Goal: Task Accomplishment & Management: Manage account settings

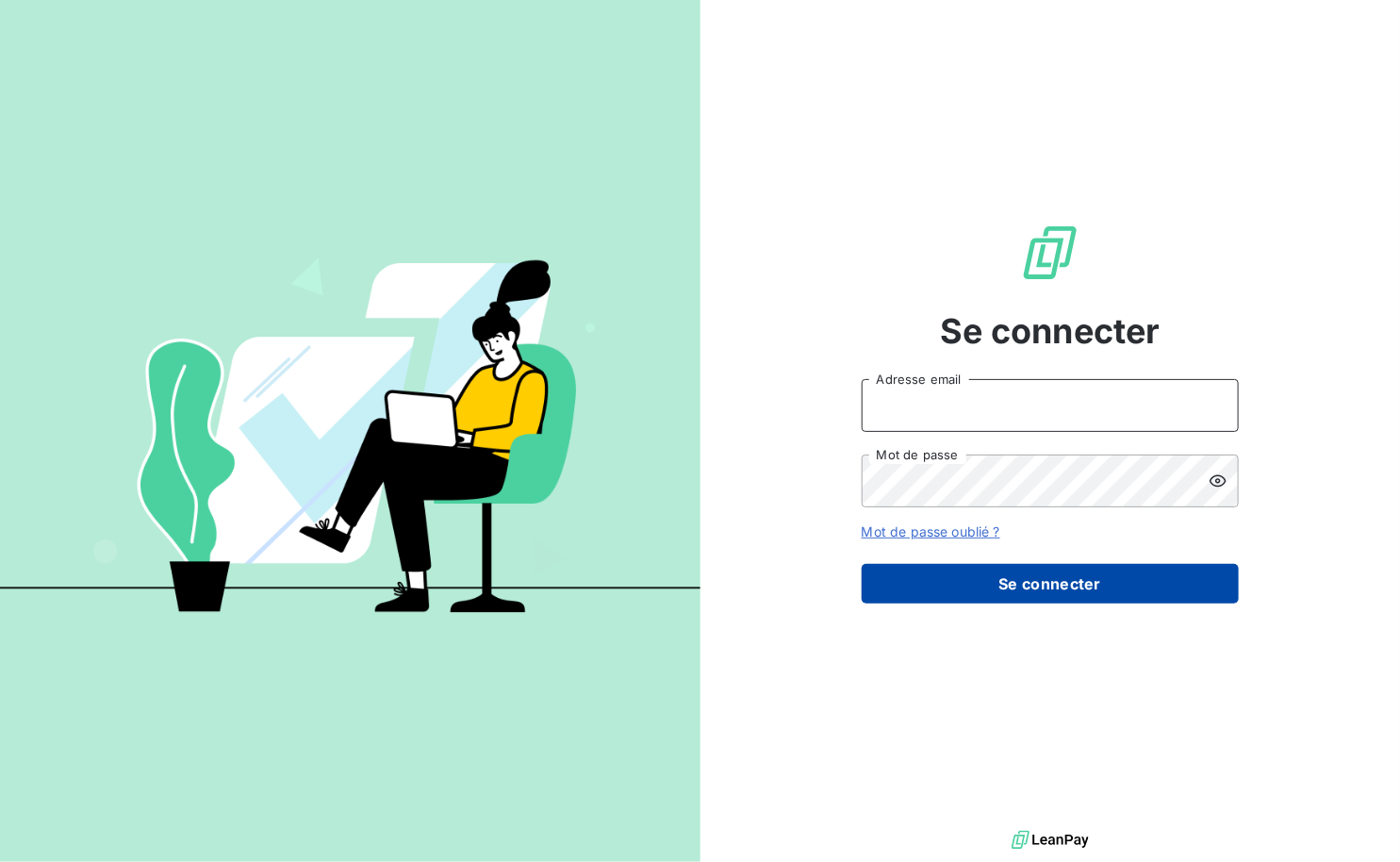
type input "[PERSON_NAME][EMAIL_ADDRESS][DOMAIN_NAME]"
click at [1032, 589] on button "Se connecter" at bounding box center [1050, 584] width 377 height 40
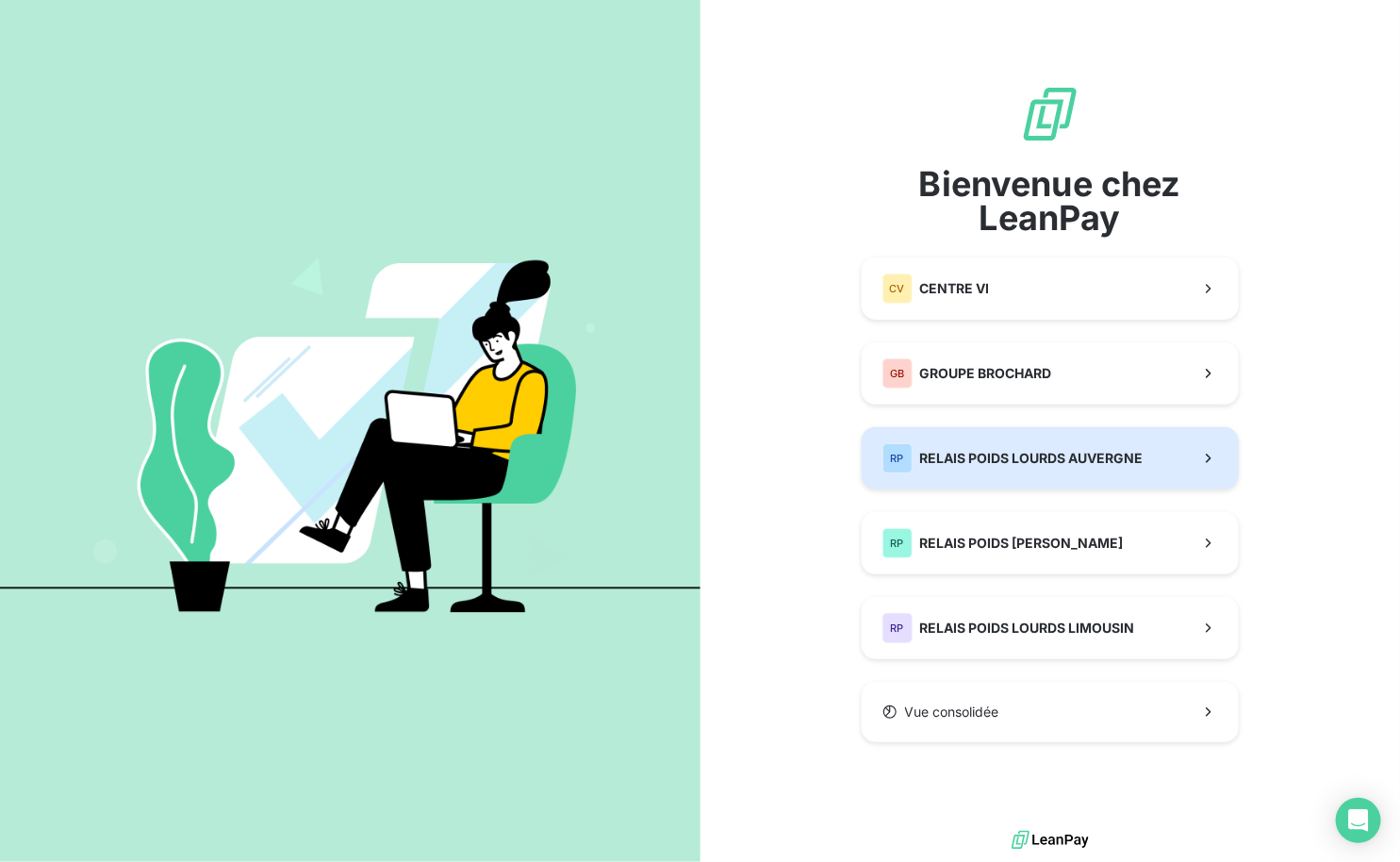
click at [1044, 440] on button "RP RELAIS POIDS LOURDS AUVERGNE" at bounding box center [1050, 458] width 377 height 62
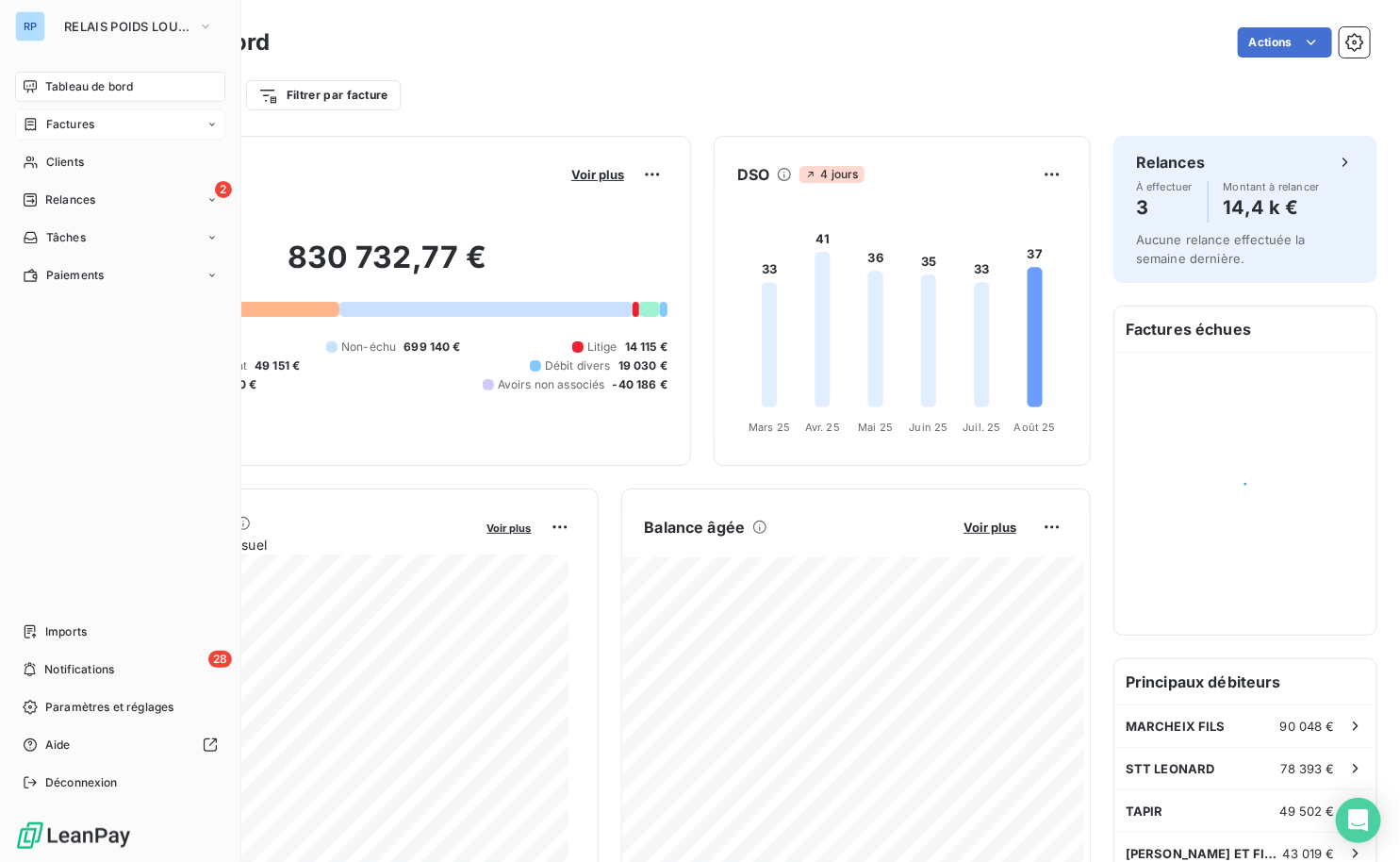
click at [77, 127] on span "Factures" at bounding box center [70, 124] width 49 height 17
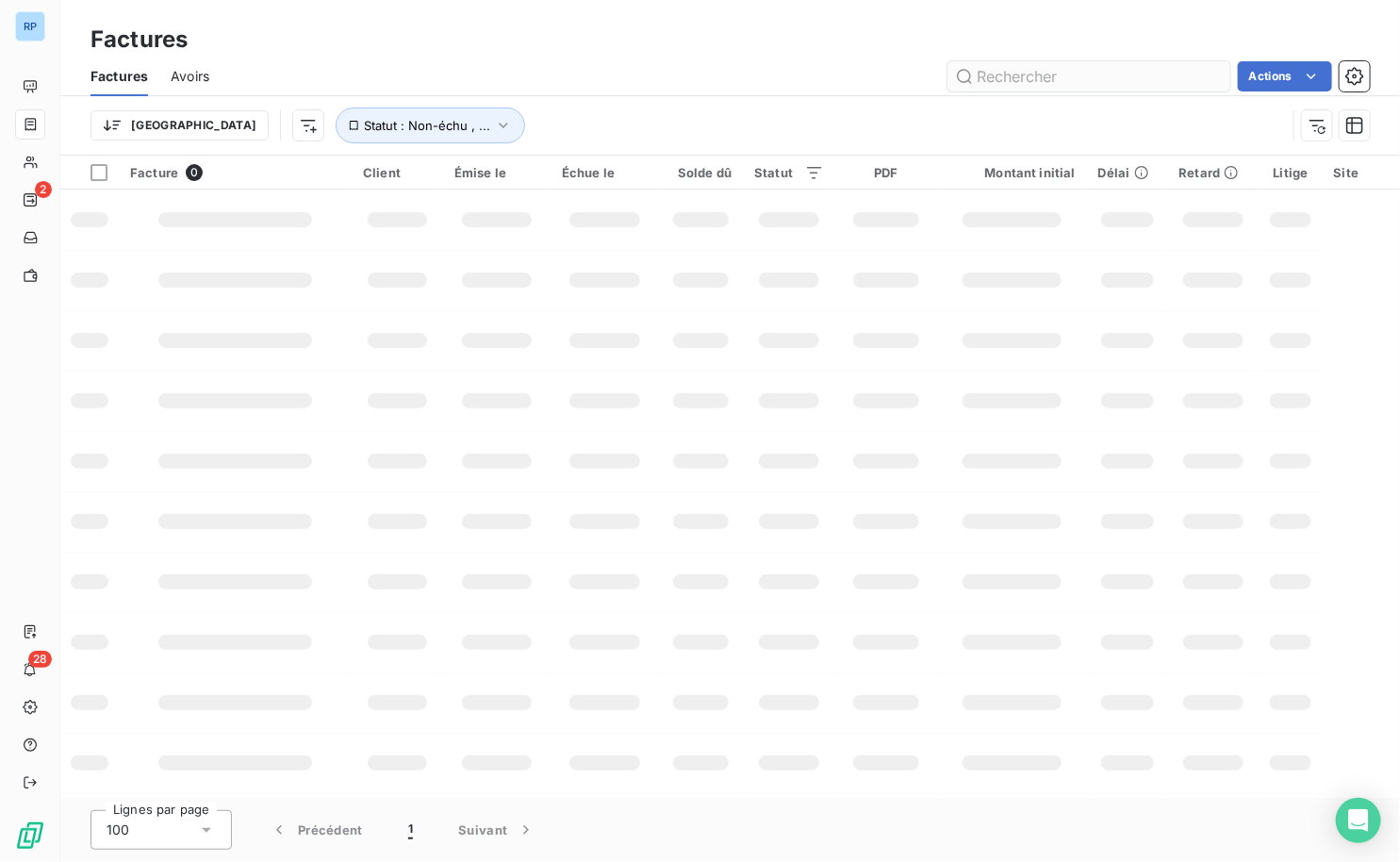
click at [982, 81] on input "text" at bounding box center [1090, 76] width 283 height 30
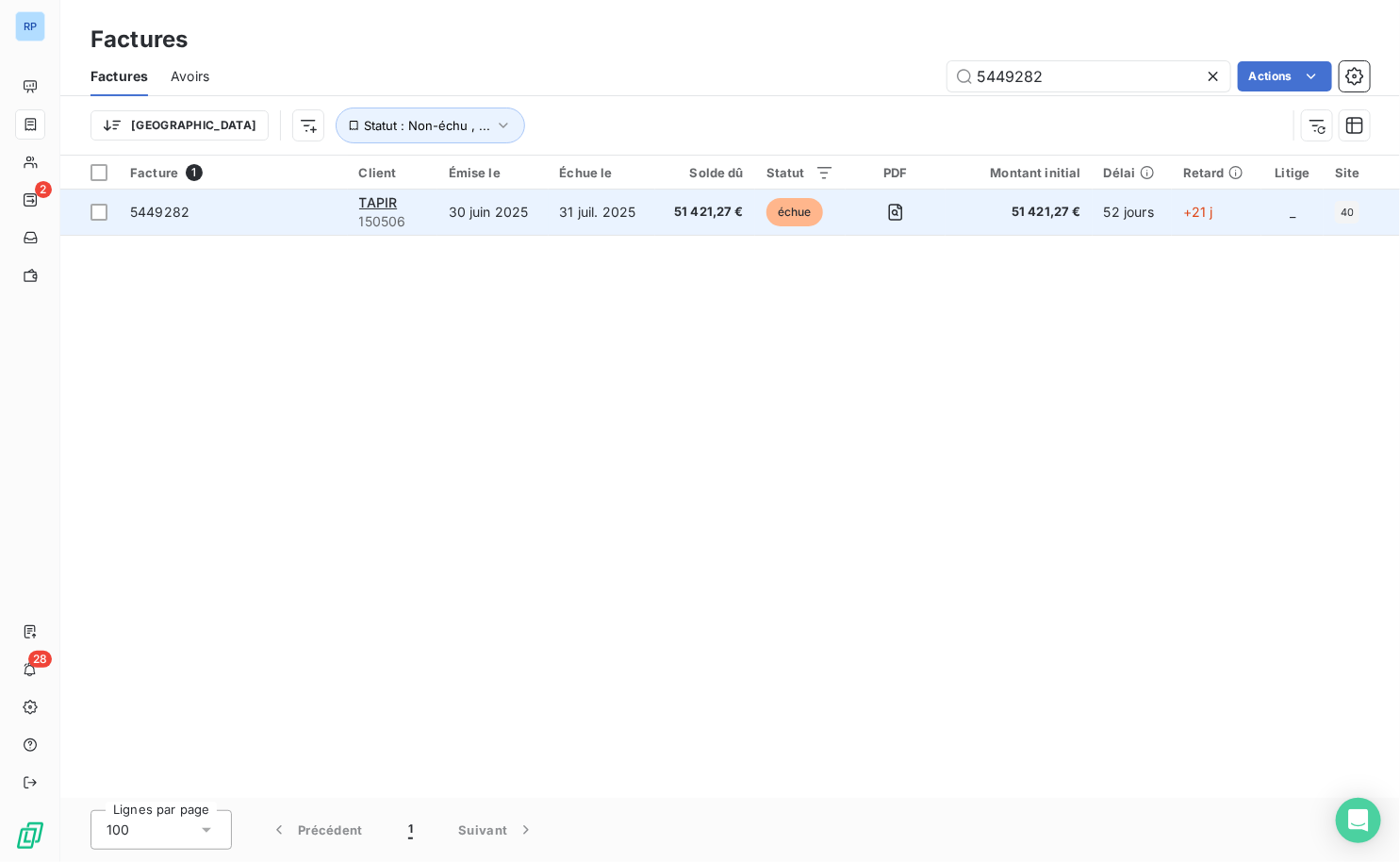
type input "5449282"
click at [460, 206] on td "30 juin 2025" at bounding box center [493, 212] width 111 height 46
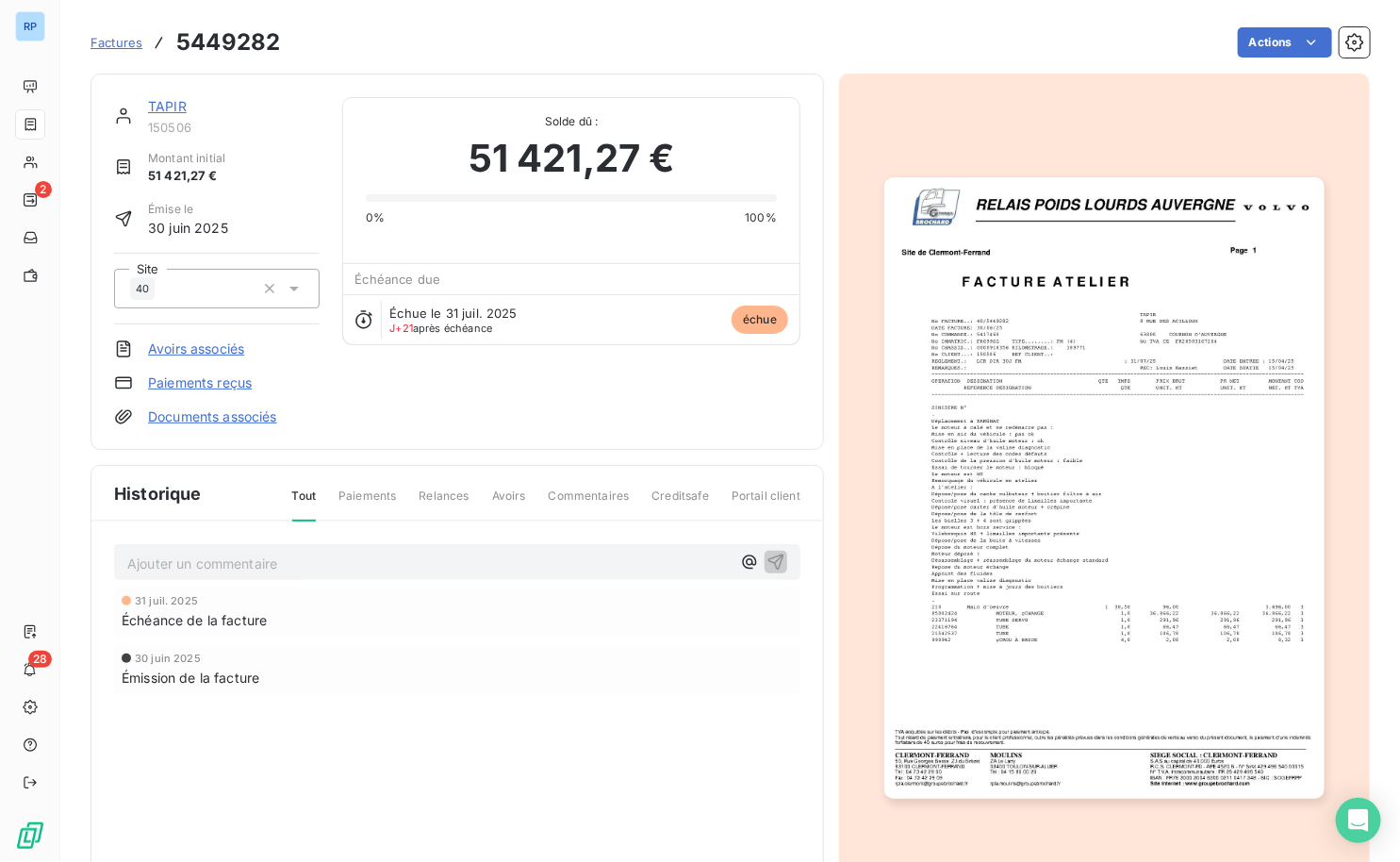
click at [999, 348] on img "button" at bounding box center [1105, 487] width 440 height 621
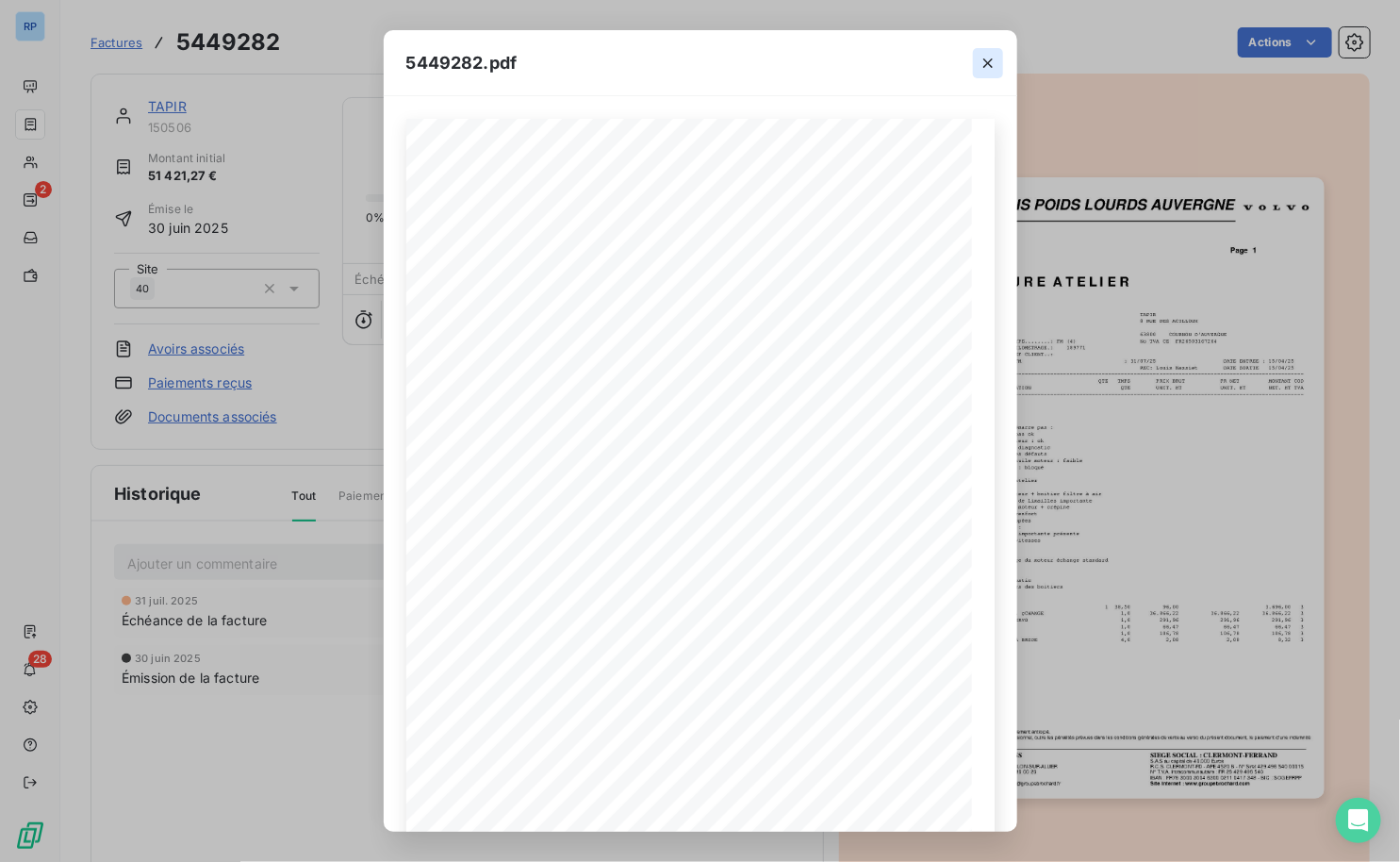
click at [988, 66] on icon "button" at bounding box center [988, 62] width 19 height 19
